Goal: Transaction & Acquisition: Purchase product/service

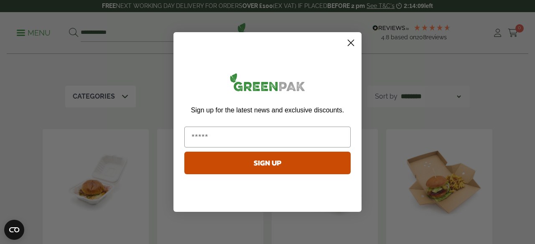
click at [348, 42] on circle "Close dialog" at bounding box center [351, 43] width 14 height 14
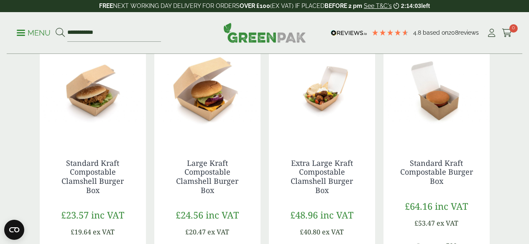
scroll to position [468, 0]
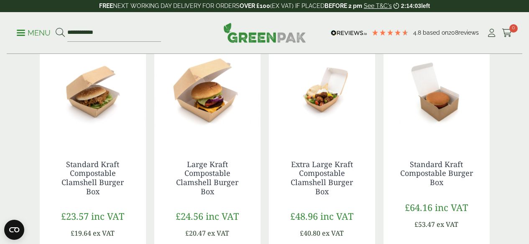
click at [212, 108] on img at bounding box center [207, 91] width 106 height 104
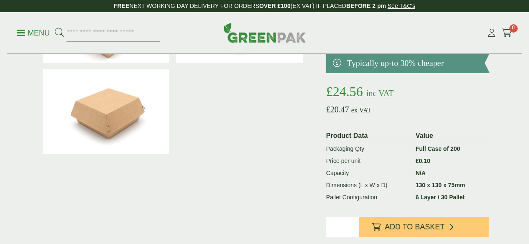
scroll to position [134, 0]
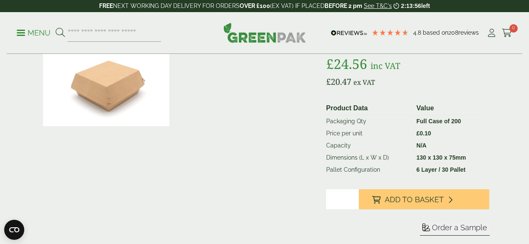
click at [447, 125] on strong "Full Case of 200" at bounding box center [438, 121] width 45 height 7
click at [461, 125] on strong "Full Case of 200" at bounding box center [438, 121] width 45 height 7
click at [429, 127] on td "Full Case of 200" at bounding box center [449, 121] width 73 height 13
